Goal: Information Seeking & Learning: Learn about a topic

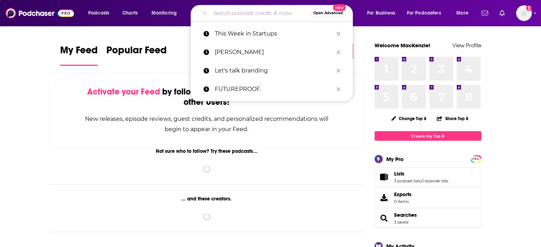
click at [223, 8] on input "Search podcasts, credits, & more..." at bounding box center [260, 12] width 100 height 11
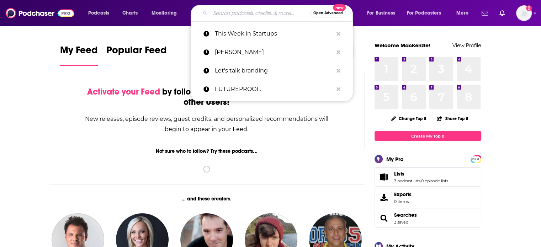
paste input "Plain English with [PERSON_NAME]"
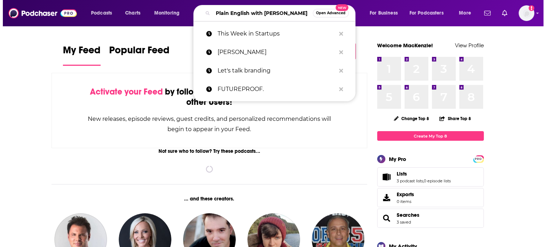
scroll to position [0, 14]
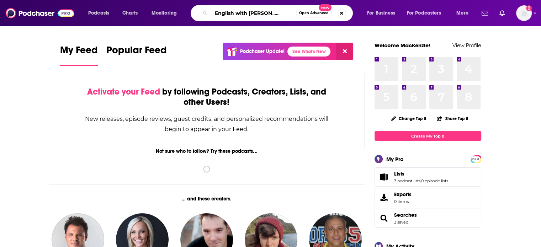
type input "Plain English with [PERSON_NAME]"
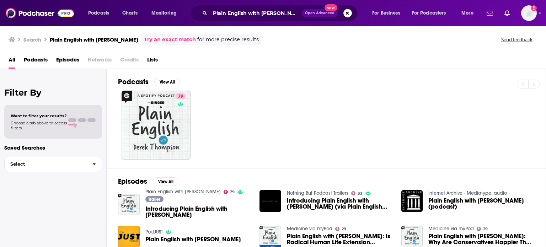
click at [205, 239] on span "Plain English with [PERSON_NAME]" at bounding box center [194, 240] width 96 height 6
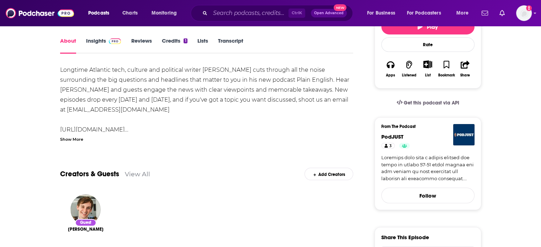
scroll to position [47, 0]
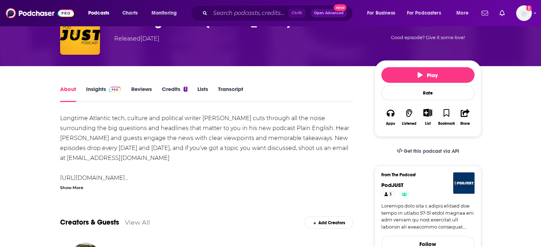
click at [95, 91] on link "Insights" at bounding box center [103, 94] width 35 height 16
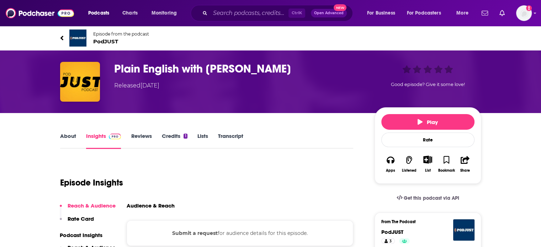
click at [279, 111] on div "Plain English with [PERSON_NAME] Released [DATE] Good episode? Give it some lov…" at bounding box center [270, 82] width 455 height 63
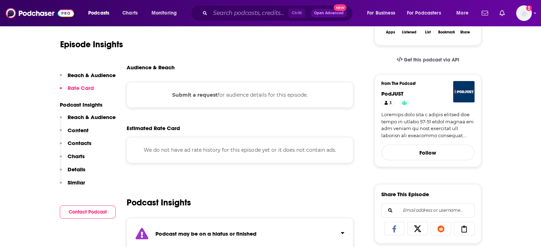
scroll to position [142, 0]
